Goal: Obtain resource: Obtain resource

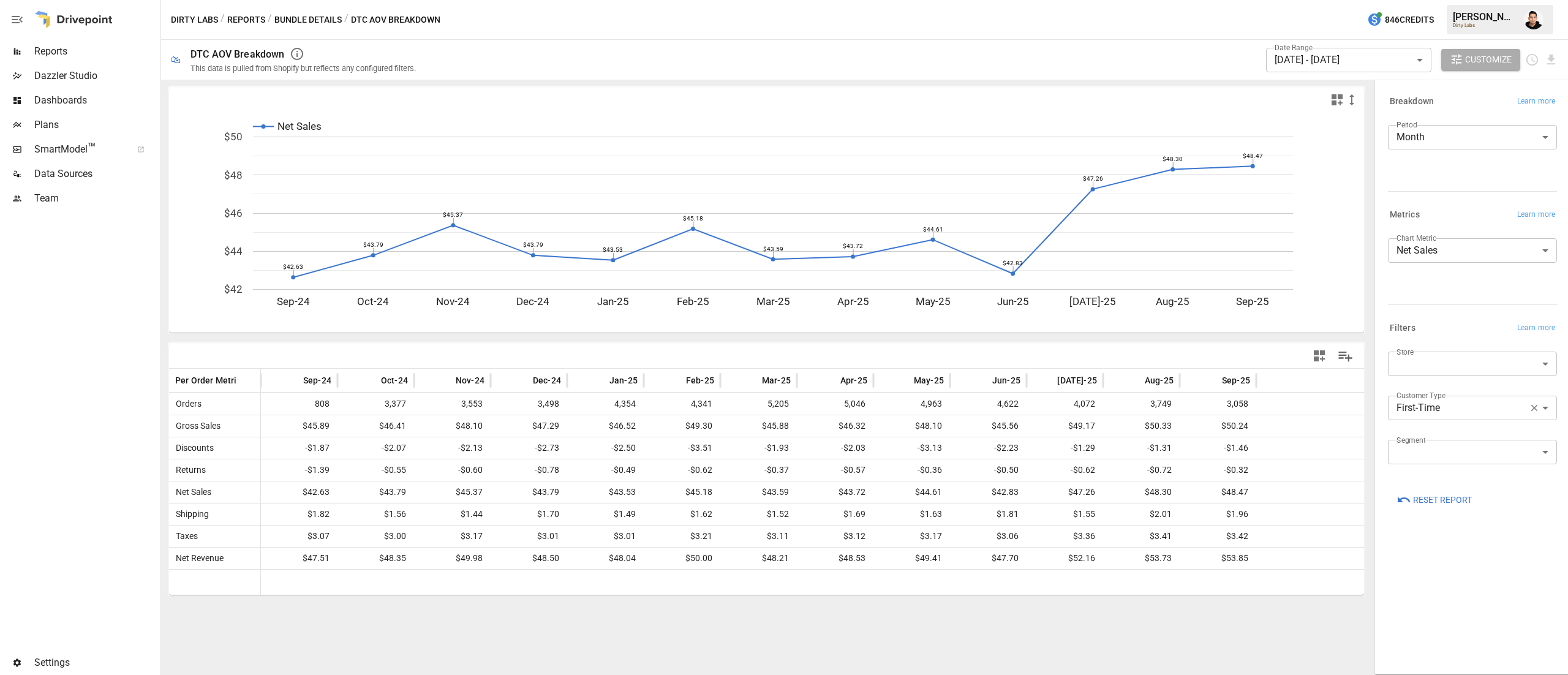
click at [66, 36] on div at bounding box center [74, 20] width 78 height 39
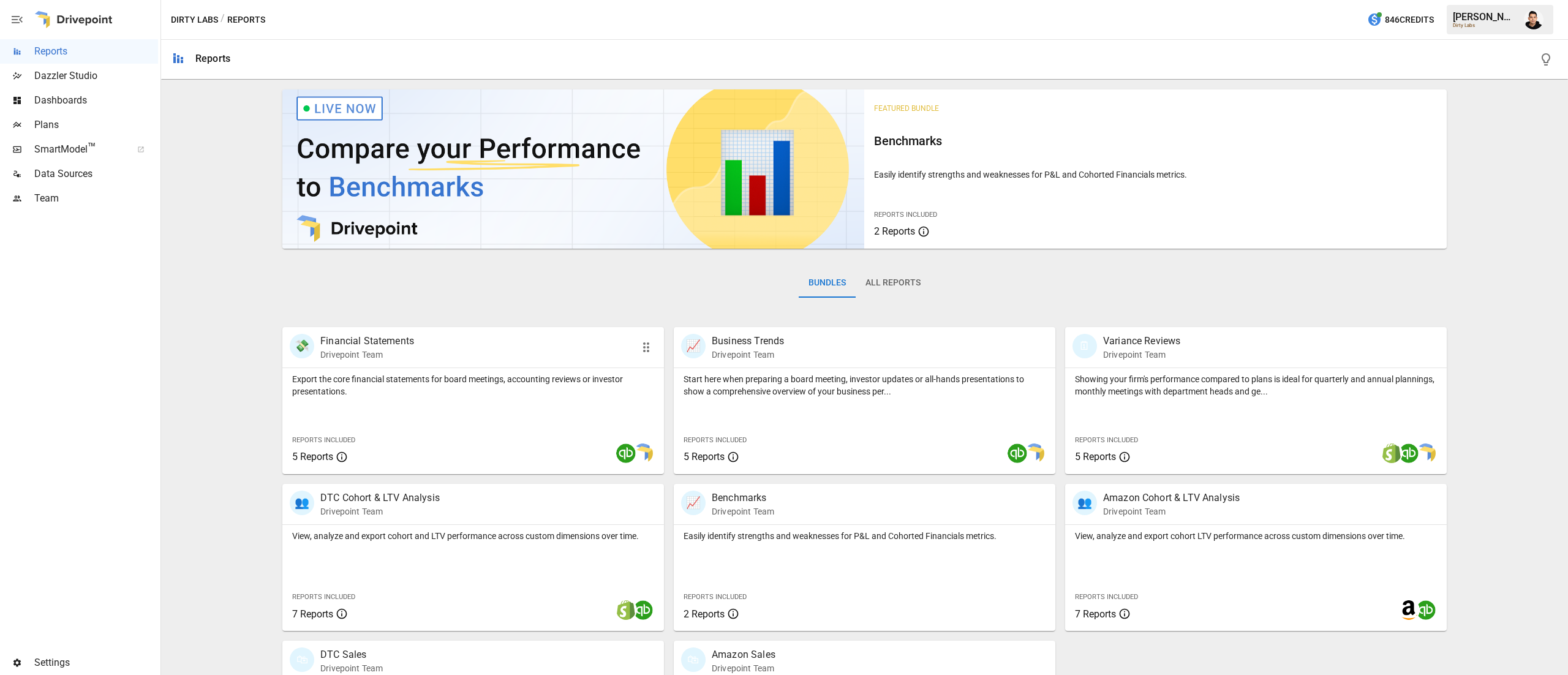
scroll to position [118, 0]
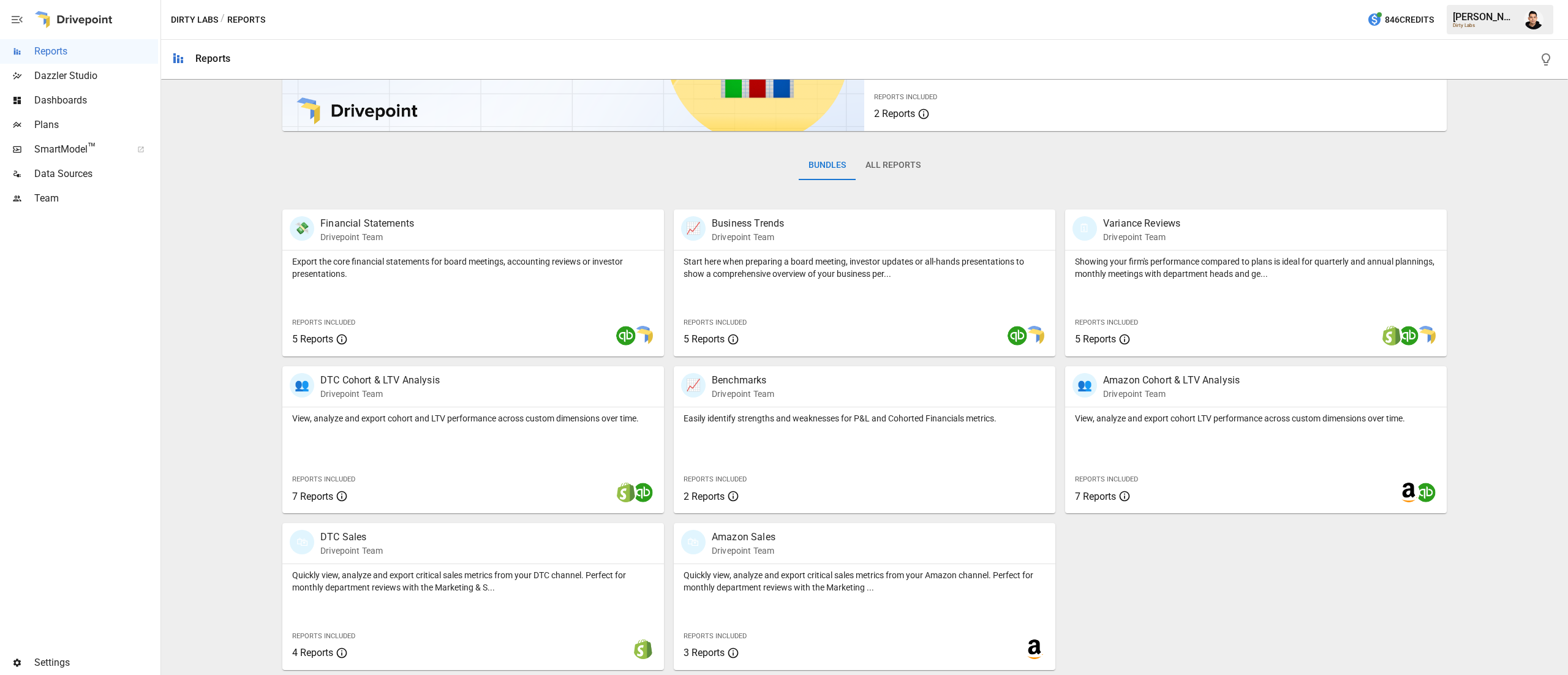
click at [78, 127] on span "Plans" at bounding box center [97, 125] width 124 height 15
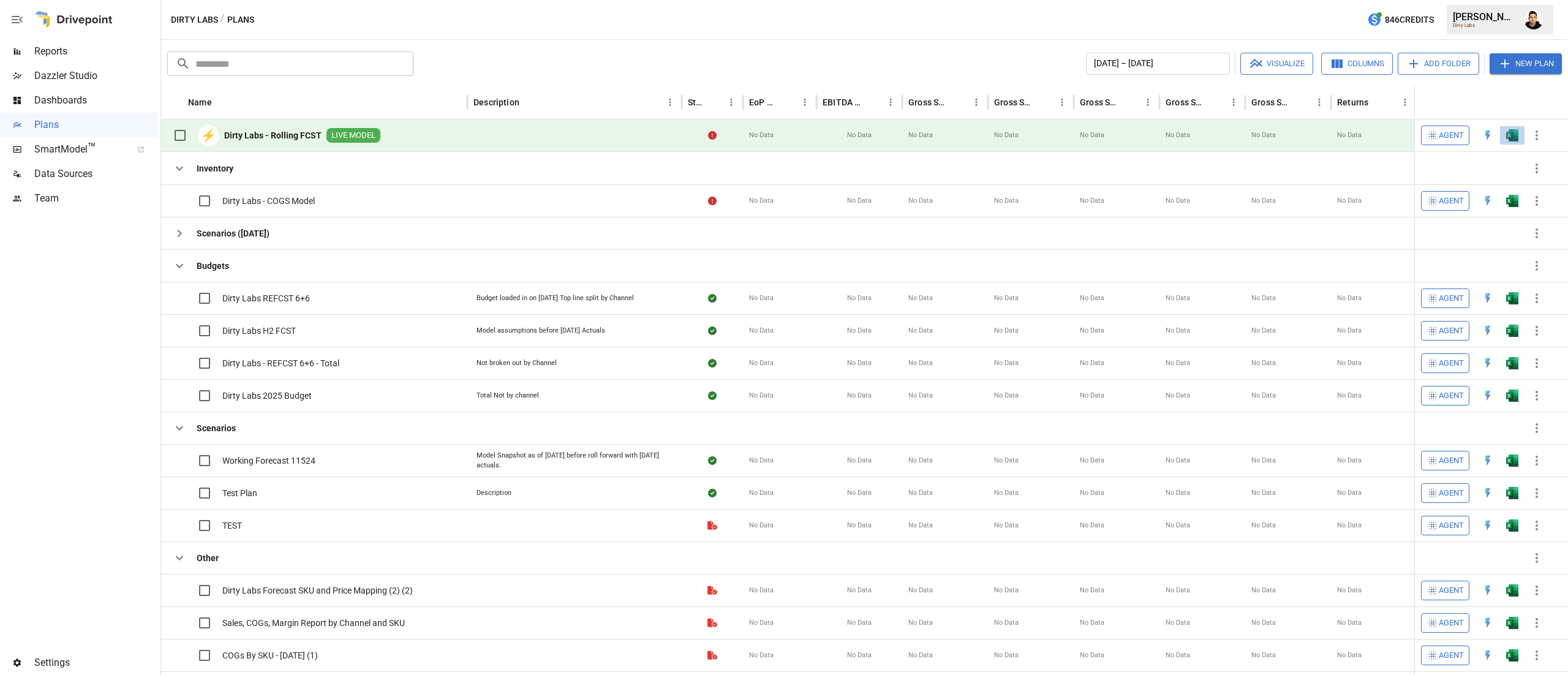
click at [1513, 129] on button "button" at bounding box center [1512, 135] width 39 height 18
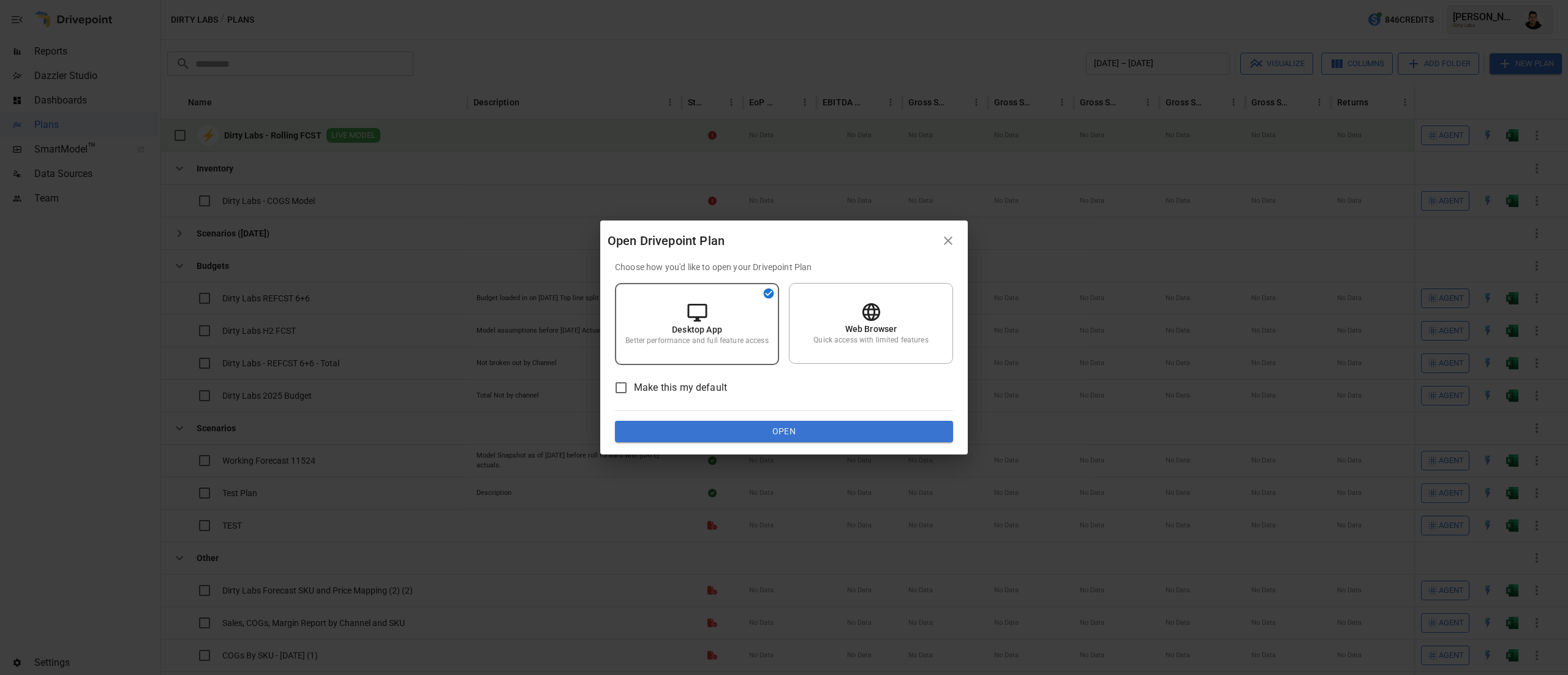
click at [760, 407] on div "Choose how you'd like to open your Drivepoint Plan Desktop App Better performan…" at bounding box center [784, 352] width 338 height 182
click at [769, 435] on button "Open" at bounding box center [784, 432] width 338 height 22
